Goal: Navigation & Orientation: Find specific page/section

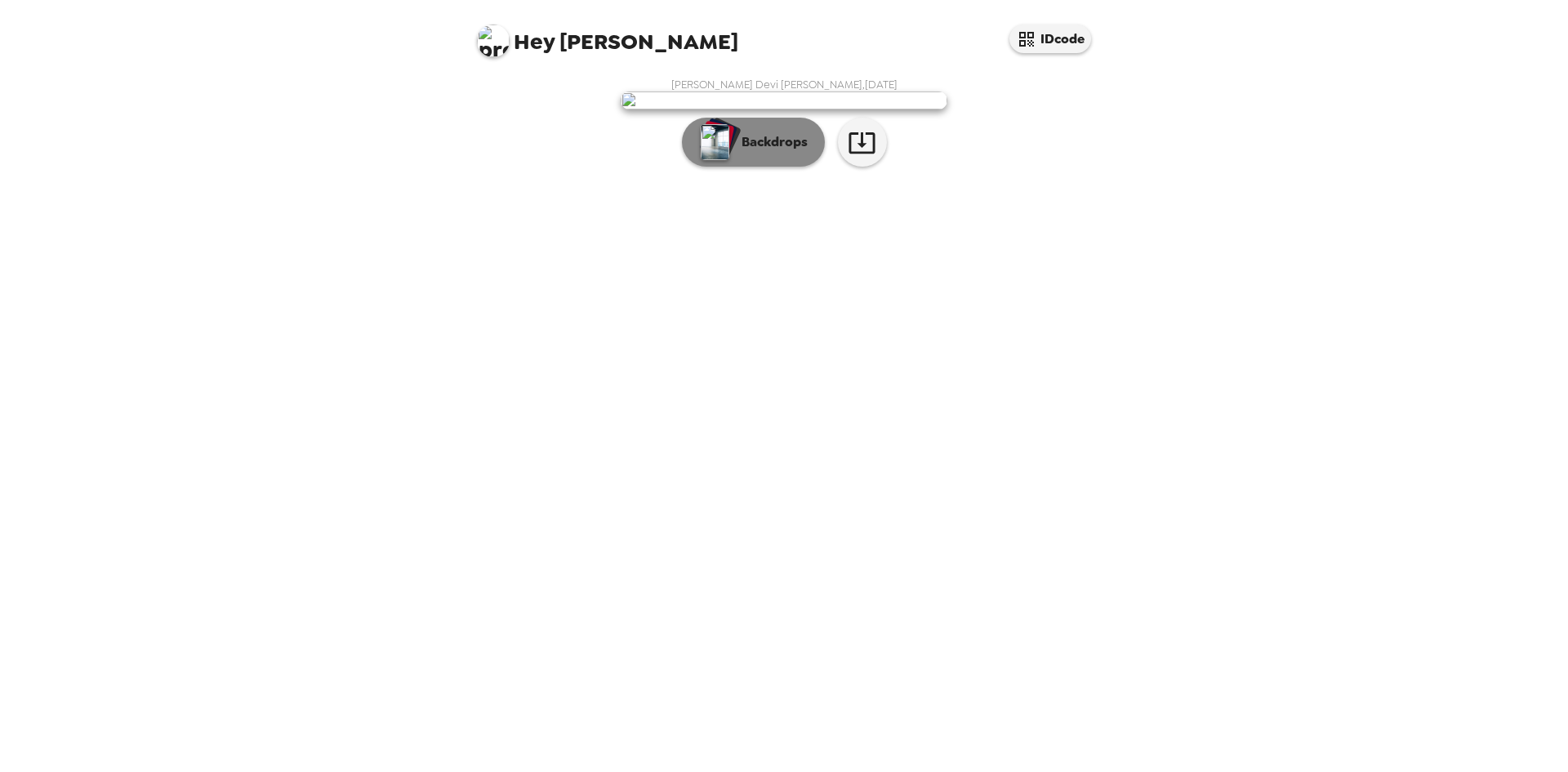
click at [764, 152] on p "Backdrops" at bounding box center [771, 142] width 74 height 19
